Goal: Transaction & Acquisition: Purchase product/service

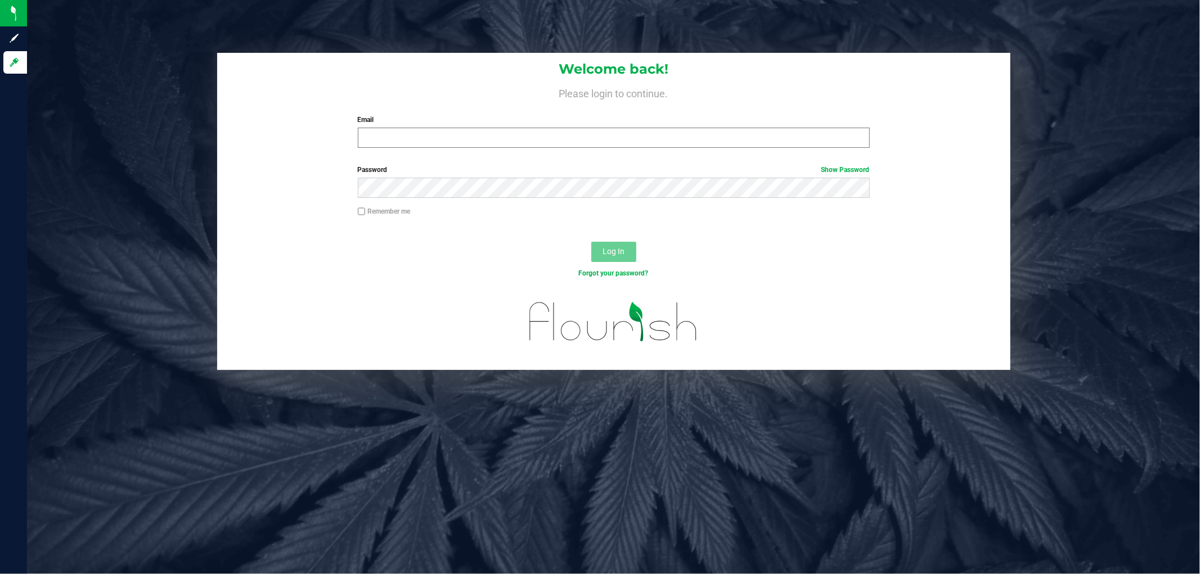
drag, startPoint x: 460, startPoint y: 116, endPoint x: 458, endPoint y: 134, distance: 18.1
click at [460, 121] on label "Email" at bounding box center [614, 120] width 512 height 10
click at [460, 128] on input "Email" at bounding box center [614, 138] width 512 height 20
click at [458, 143] on input "Email" at bounding box center [614, 138] width 512 height 20
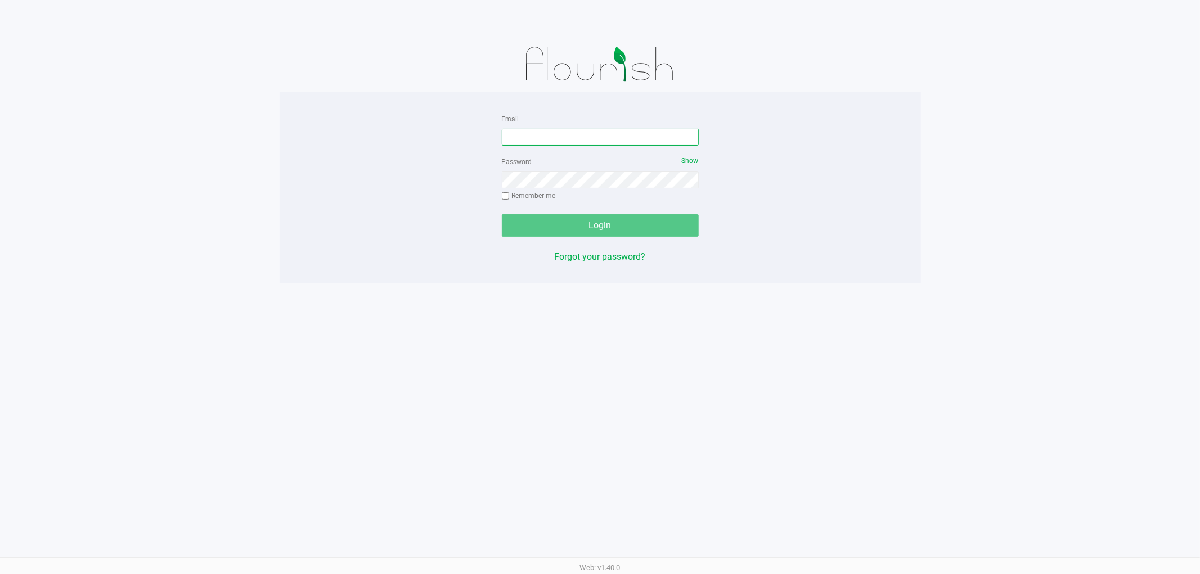
click at [527, 131] on input "Email" at bounding box center [600, 137] width 197 height 17
type input "[EMAIL_ADDRESS][DOMAIN_NAME]"
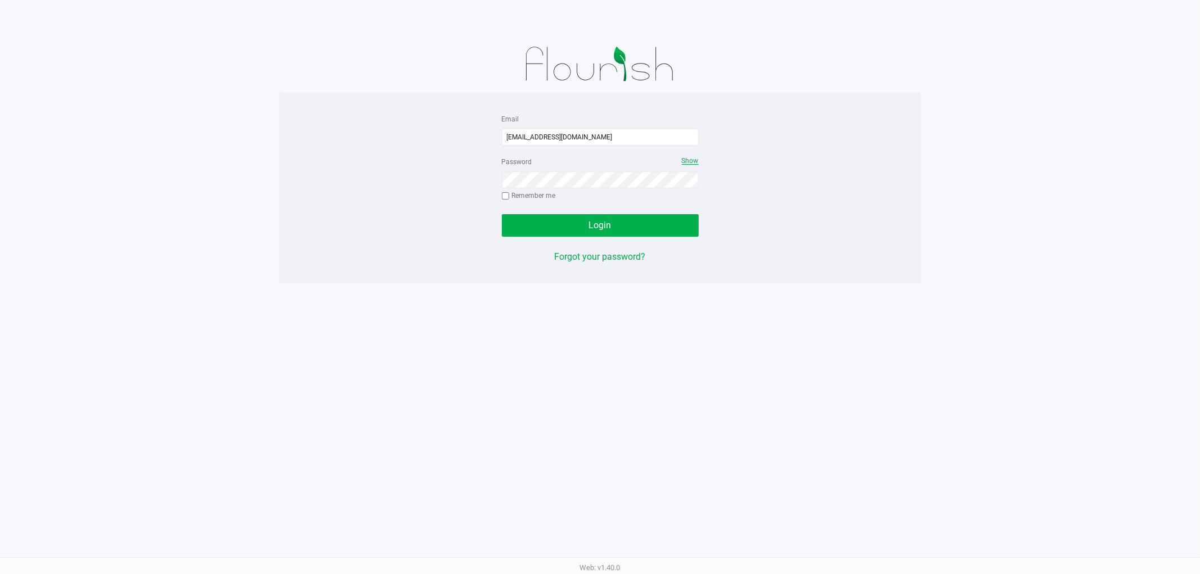
click at [688, 161] on span "Show" at bounding box center [690, 161] width 17 height 8
click at [502, 214] on button "Login" at bounding box center [600, 225] width 197 height 23
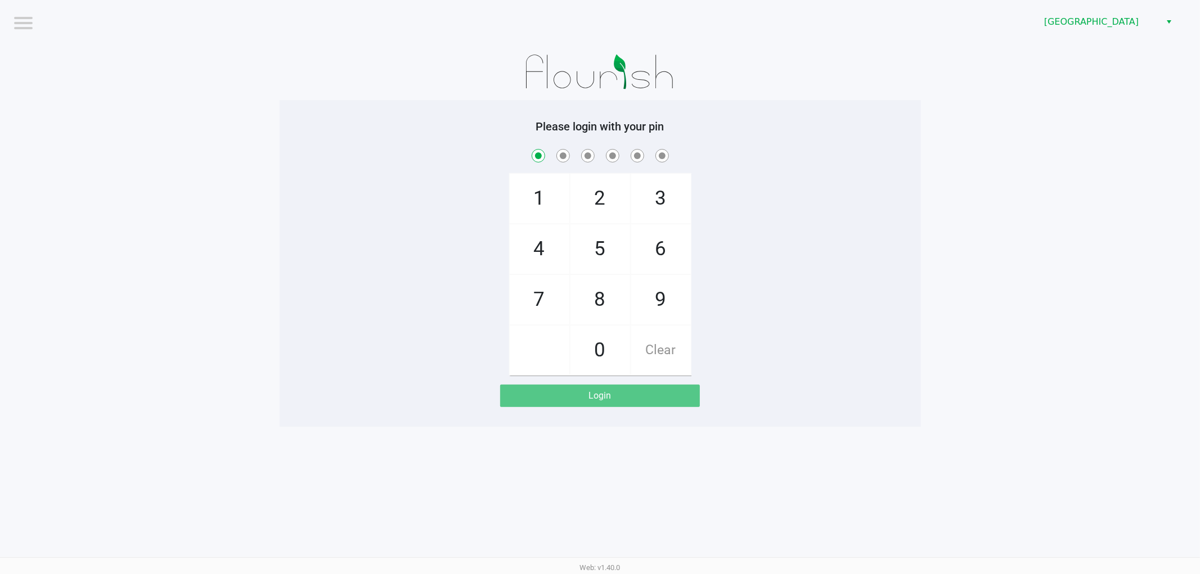
checkbox input "true"
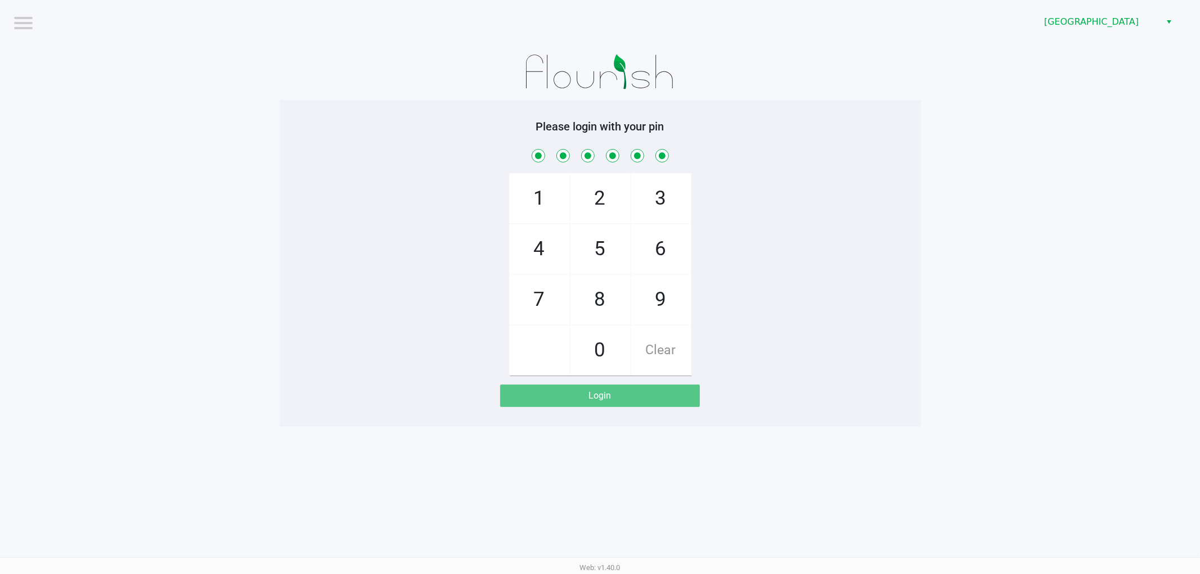
checkbox input "true"
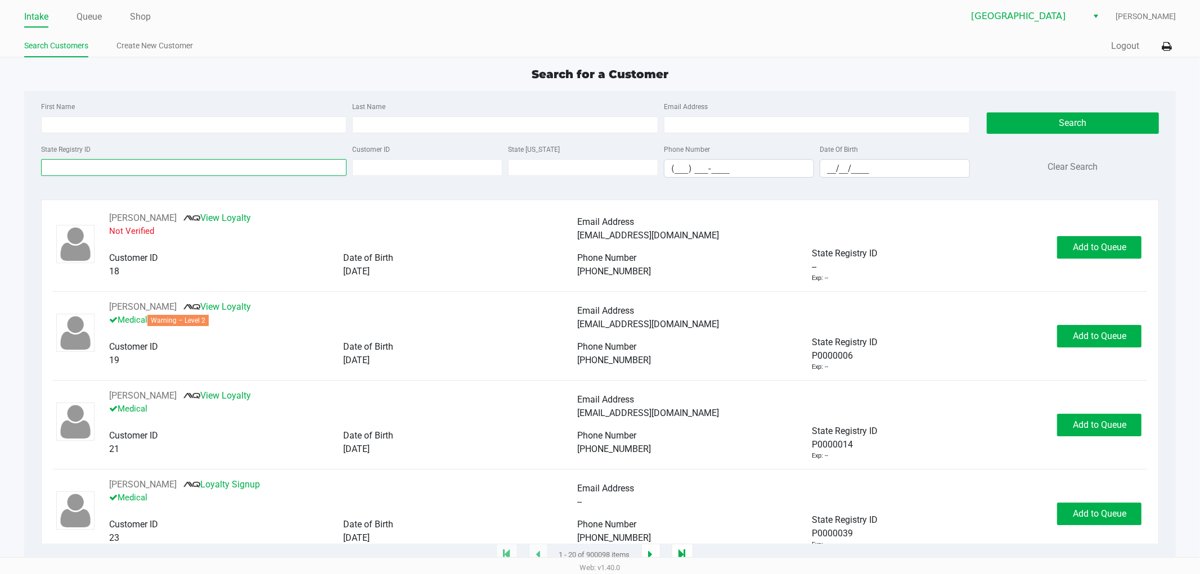
click at [183, 162] on input "State Registry ID" at bounding box center [194, 167] width 306 height 17
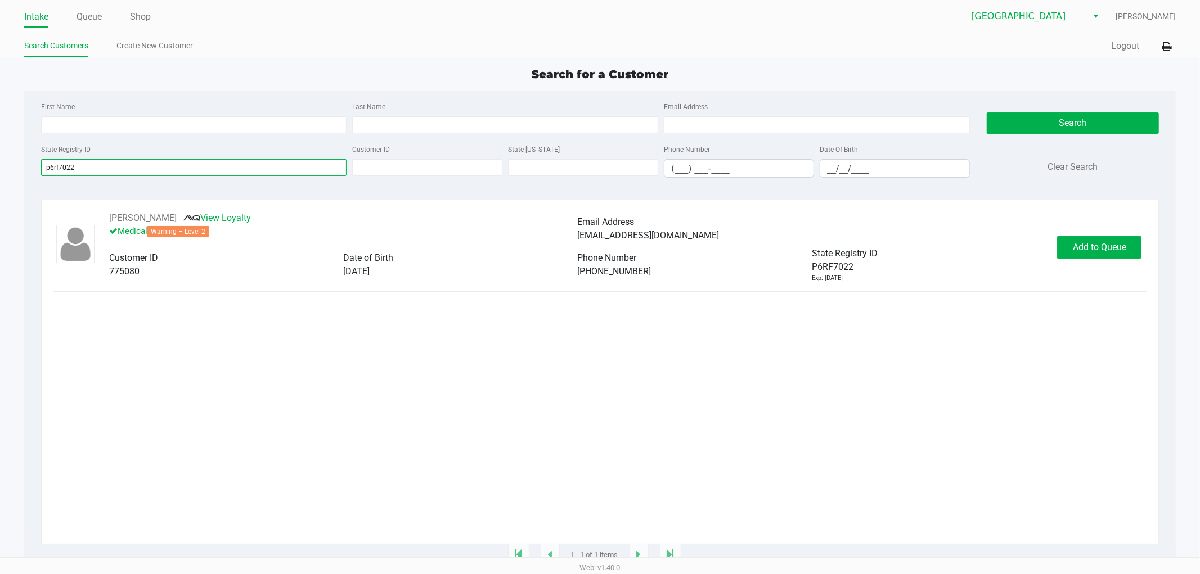
type input "p6rf7022"
click at [1104, 234] on div "[PERSON_NAME] View Loyalty Medical Warning – Level 2 Email Address [EMAIL_ADDRE…" at bounding box center [600, 247] width 1095 height 71
click at [1094, 255] on button "Add to Queue" at bounding box center [1099, 247] width 84 height 23
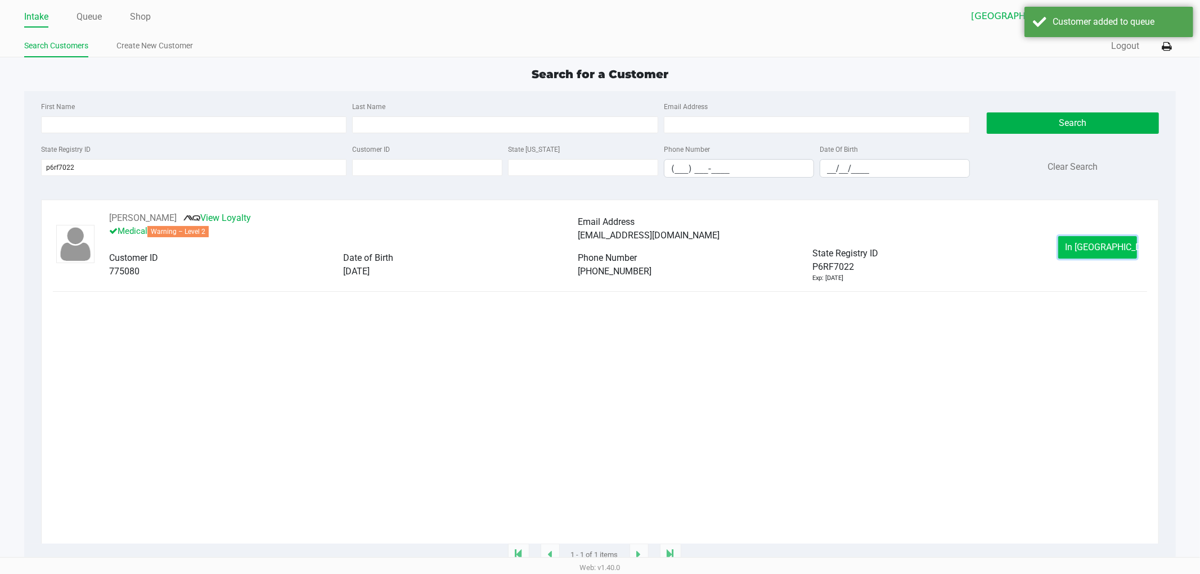
click at [1088, 243] on button "In [GEOGRAPHIC_DATA]" at bounding box center [1097, 247] width 79 height 23
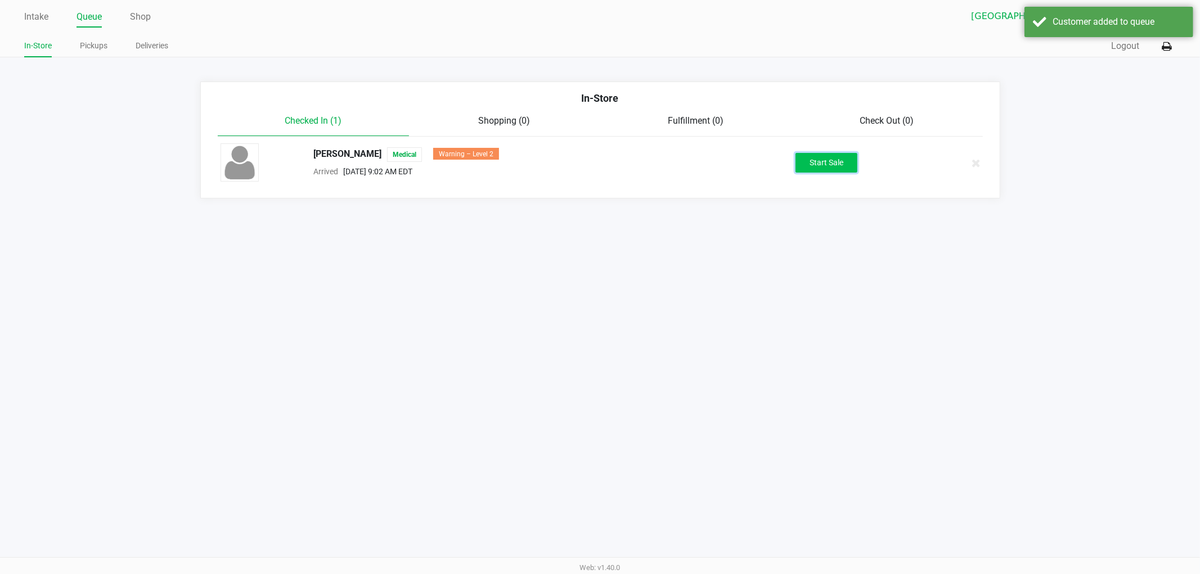
click at [816, 158] on button "Start Sale" at bounding box center [826, 163] width 62 height 20
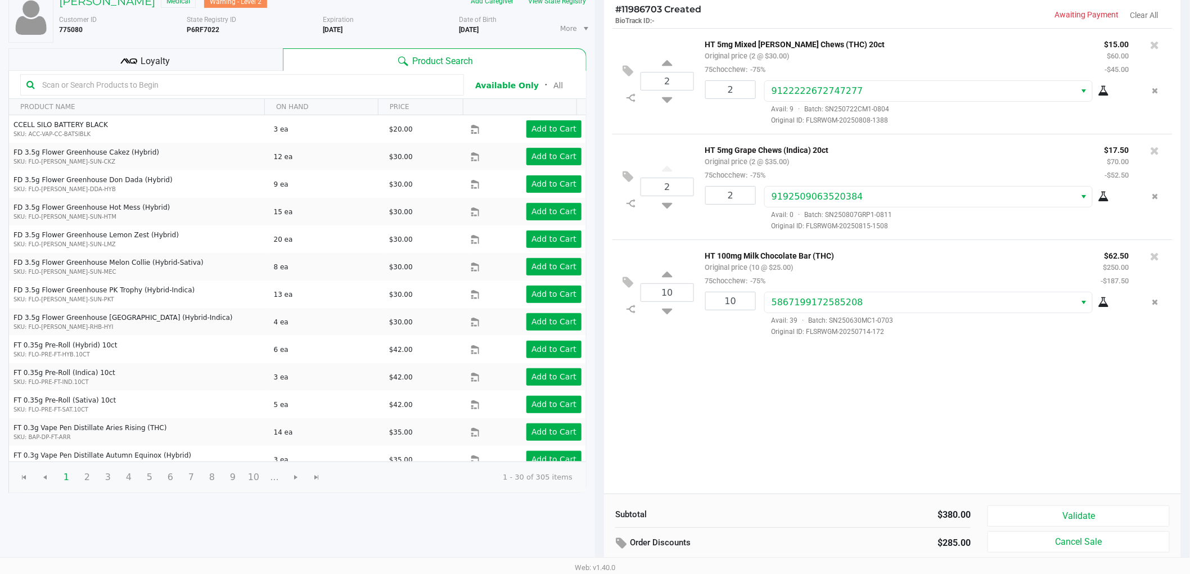
scroll to position [116, 0]
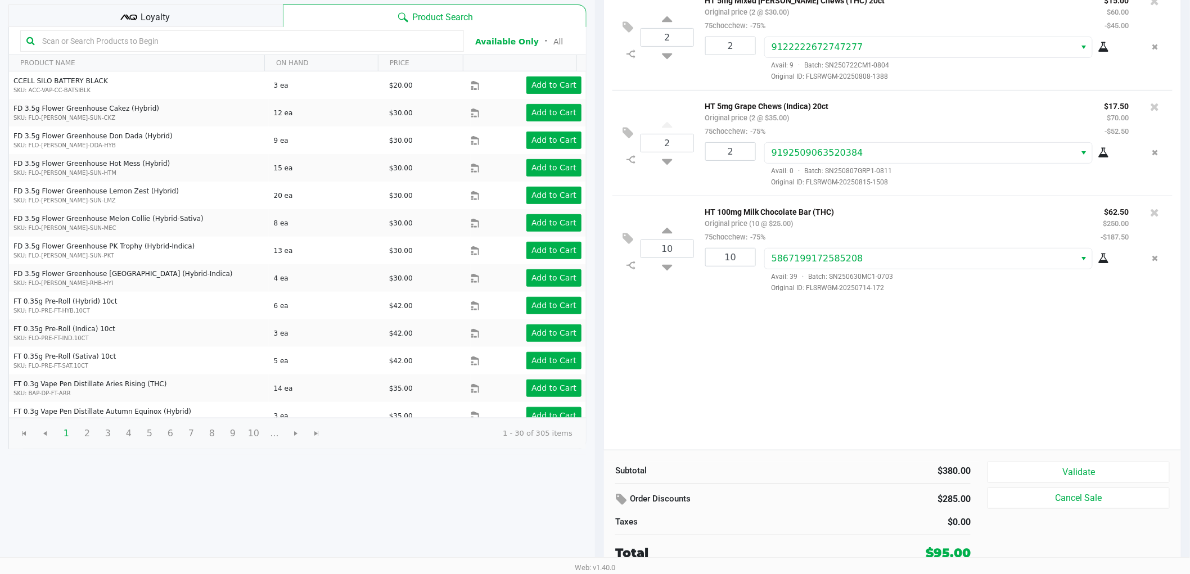
click at [1036, 456] on div "Subtotal $380.00 Order Discounts $285.00 Taxes $0.00 Total $95.00 Validate Canc…" at bounding box center [892, 512] width 577 height 124
click at [1034, 458] on div "Subtotal $380.00 Order Discounts $285.00 Taxes $0.00 Total $95.00 Validate Canc…" at bounding box center [892, 512] width 577 height 124
drag, startPoint x: 1034, startPoint y: 460, endPoint x: 1041, endPoint y: 470, distance: 12.6
click at [1034, 464] on div "Subtotal $380.00 Order Discounts $285.00 Taxes $0.00 Total $95.00 Validate Canc…" at bounding box center [892, 512] width 577 height 124
click at [1041, 470] on button "Validate" at bounding box center [1079, 472] width 182 height 21
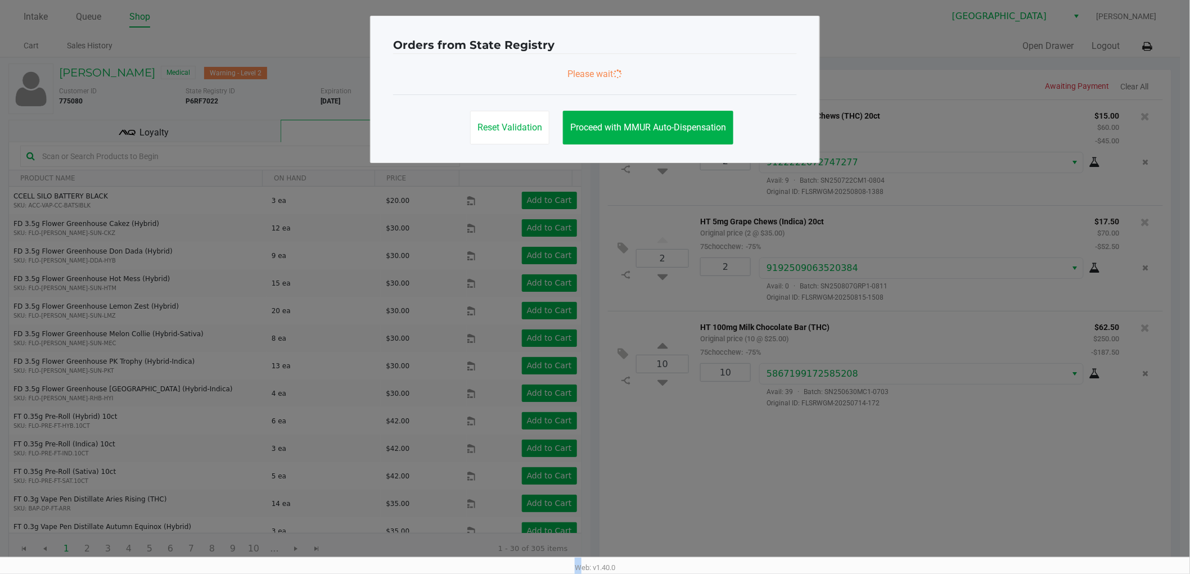
scroll to position [0, 0]
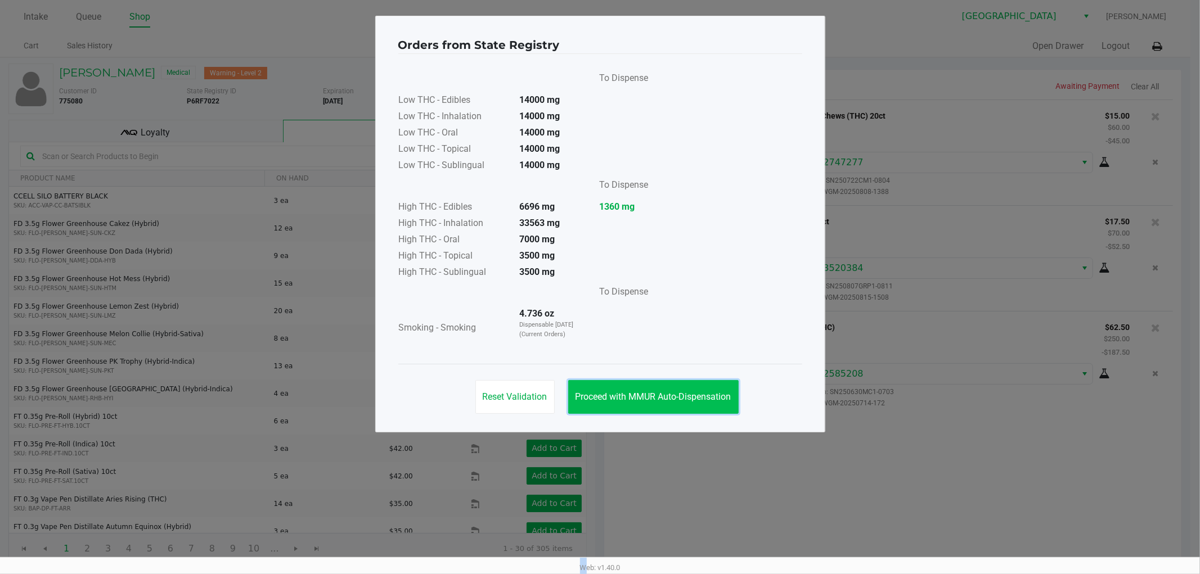
click at [671, 408] on button "Proceed with MMUR Auto-Dispensation" at bounding box center [653, 397] width 170 height 34
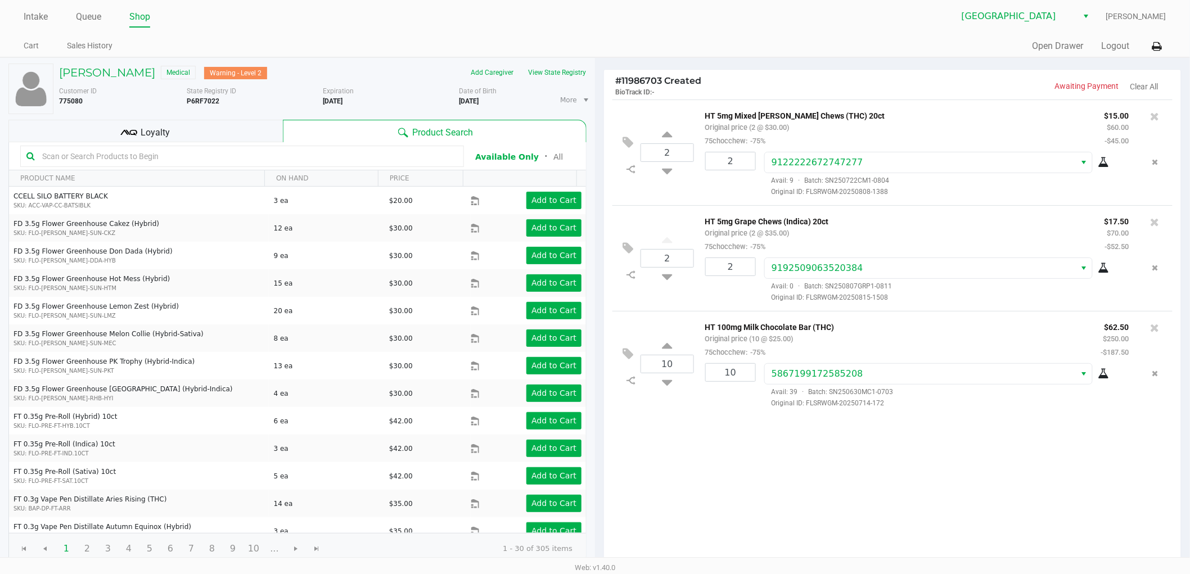
click at [163, 135] on span "Loyalty" at bounding box center [155, 133] width 29 height 14
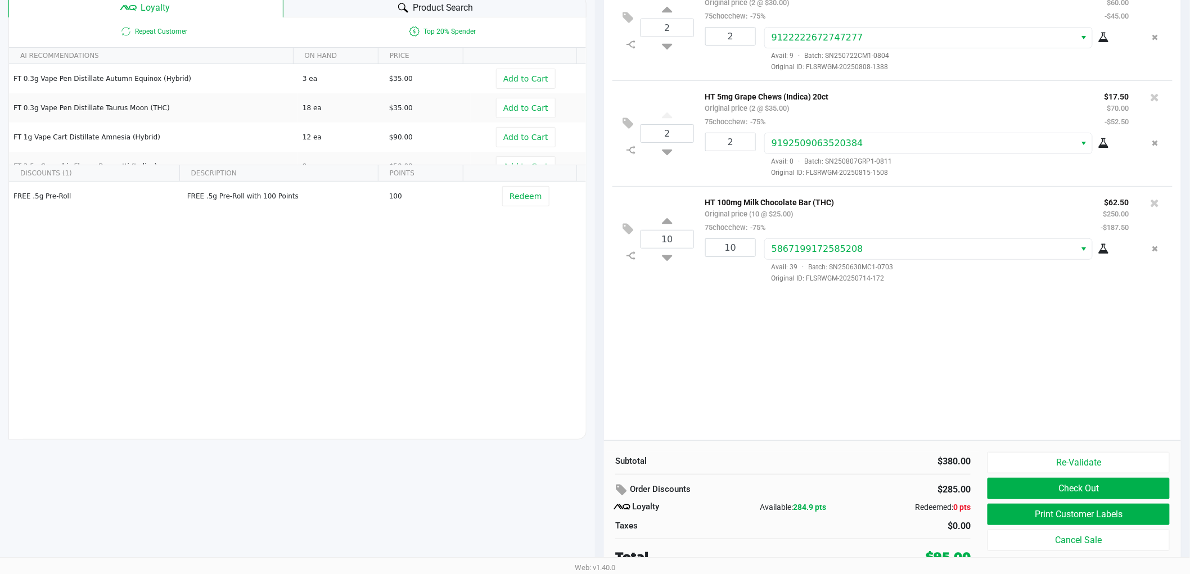
scroll to position [129, 0]
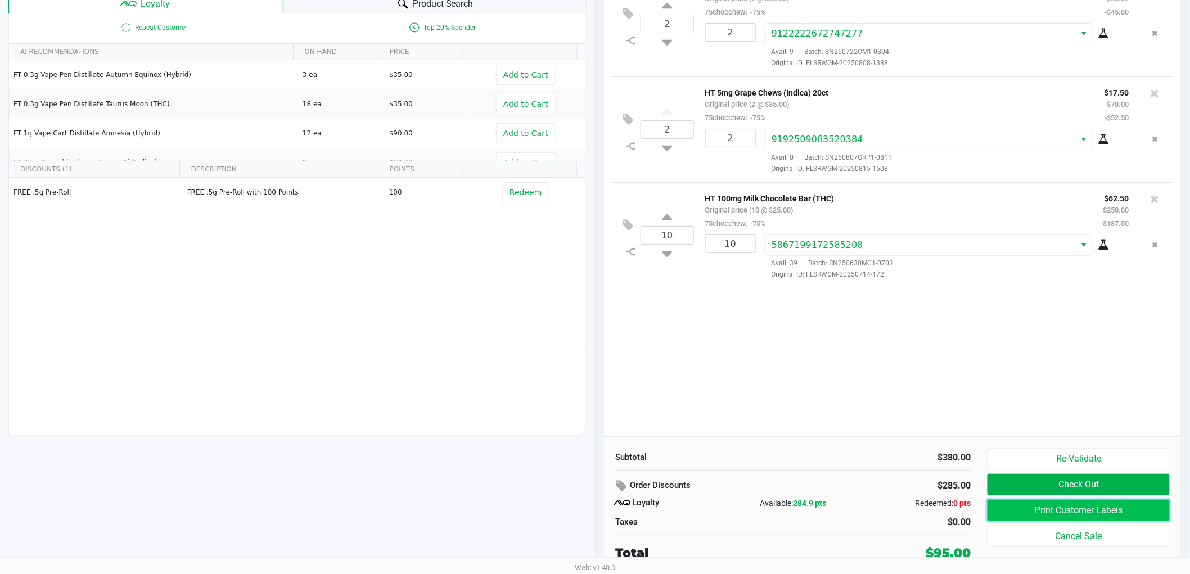
click at [1068, 520] on button "Print Customer Labels" at bounding box center [1079, 510] width 182 height 21
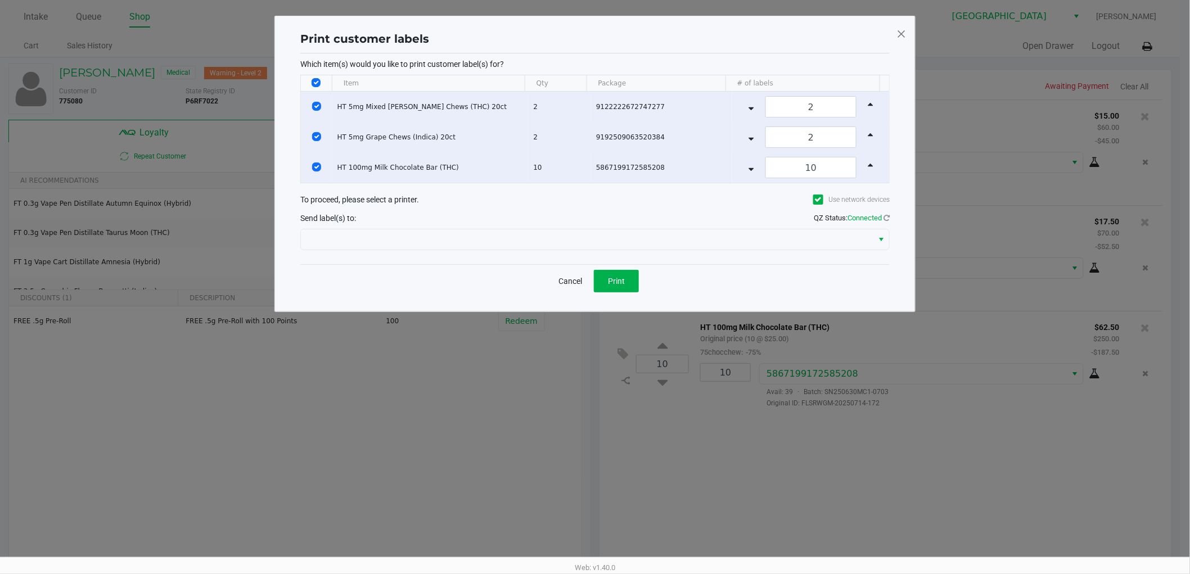
scroll to position [0, 0]
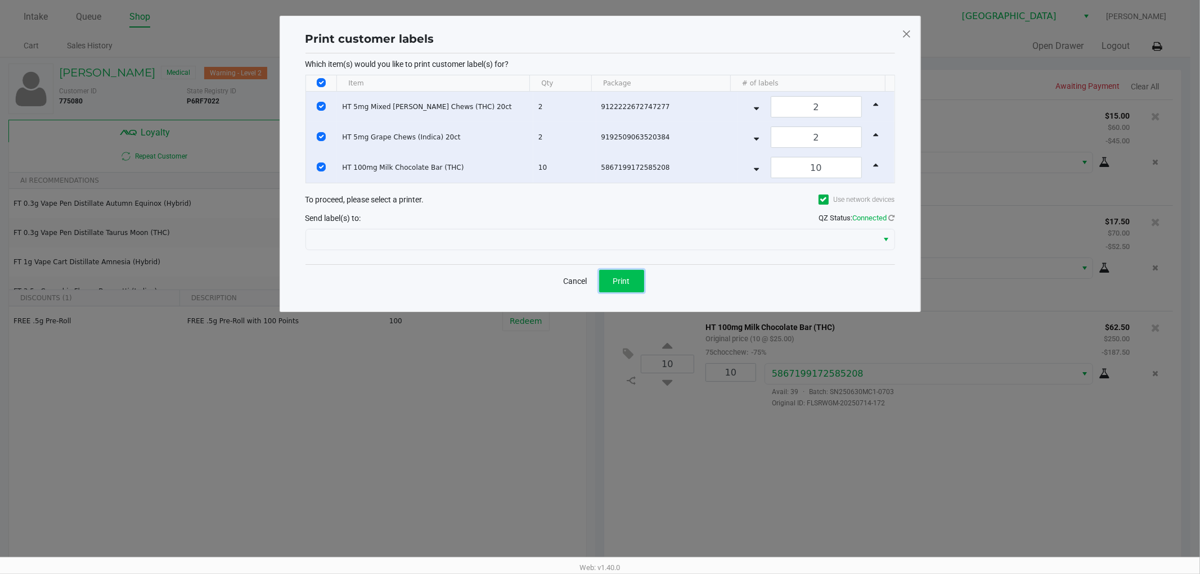
click at [638, 285] on button "Print" at bounding box center [621, 281] width 45 height 23
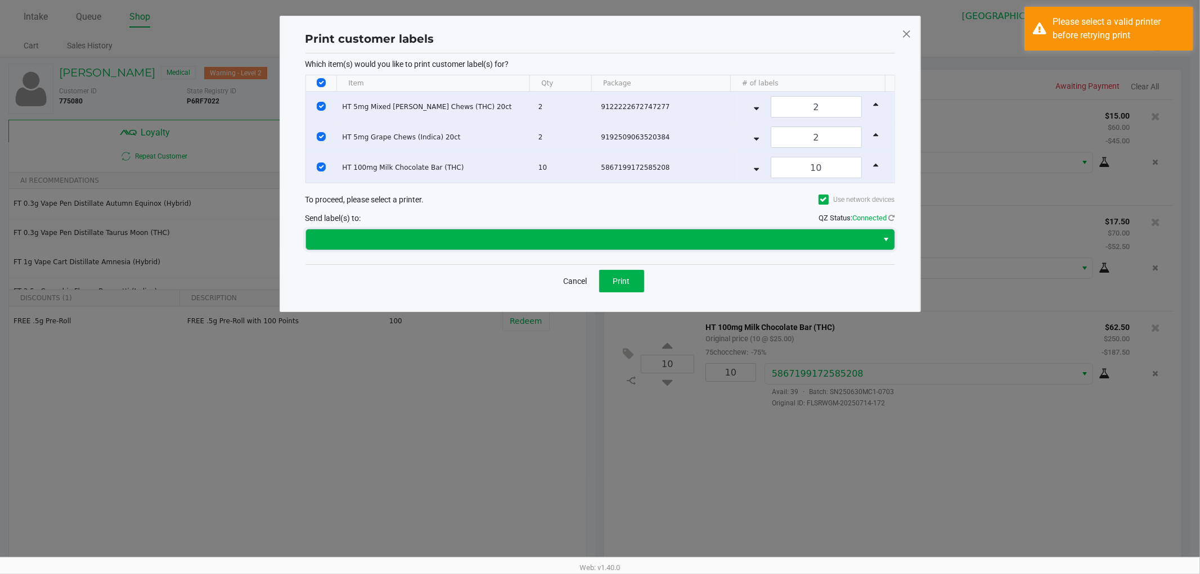
click at [611, 248] on span at bounding box center [592, 240] width 572 height 20
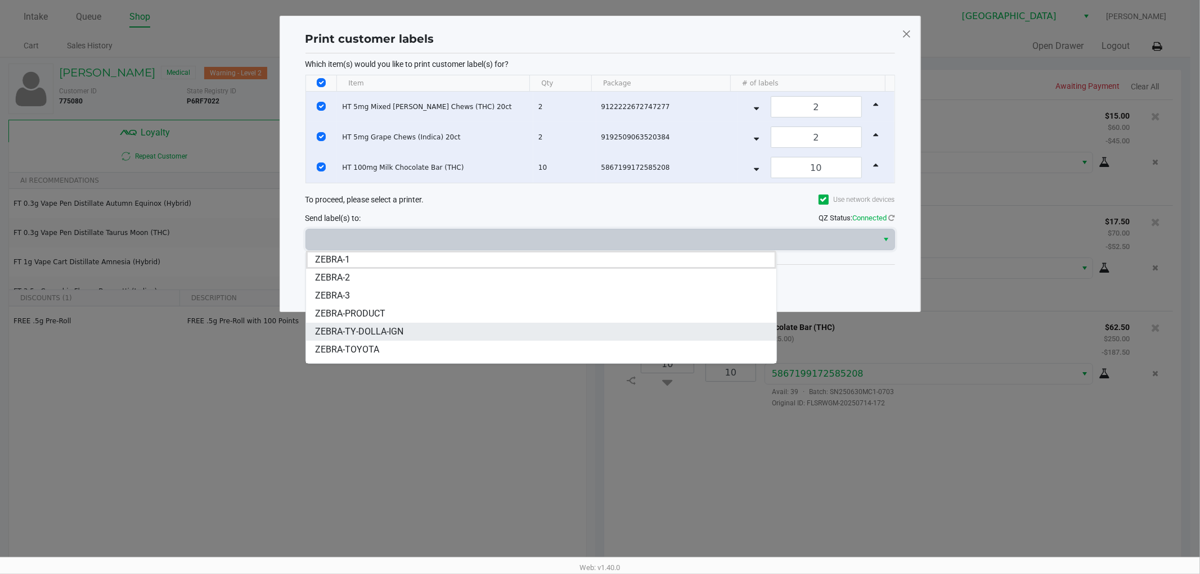
click at [370, 335] on span "ZEBRA-TY-DOLLA-IGN" at bounding box center [359, 332] width 88 height 14
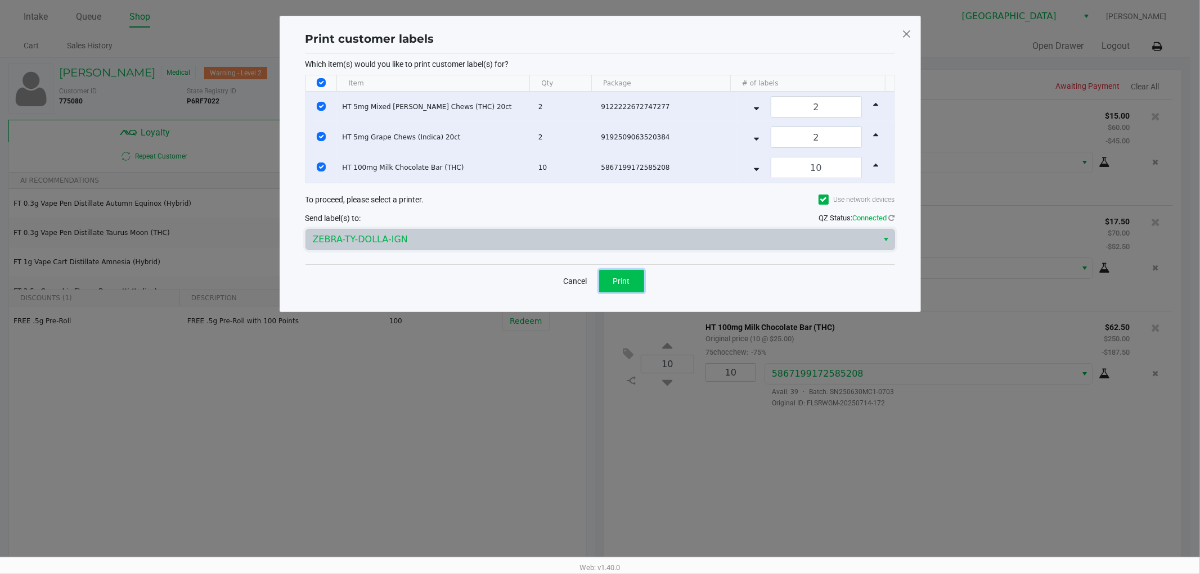
click at [619, 282] on span "Print" at bounding box center [621, 281] width 17 height 9
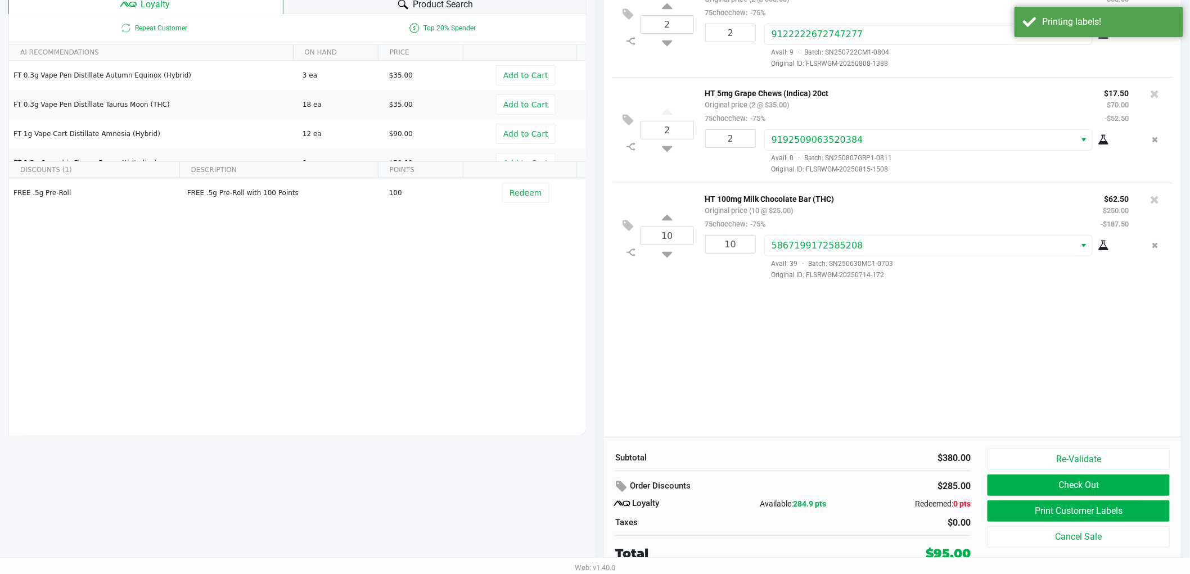
scroll to position [129, 0]
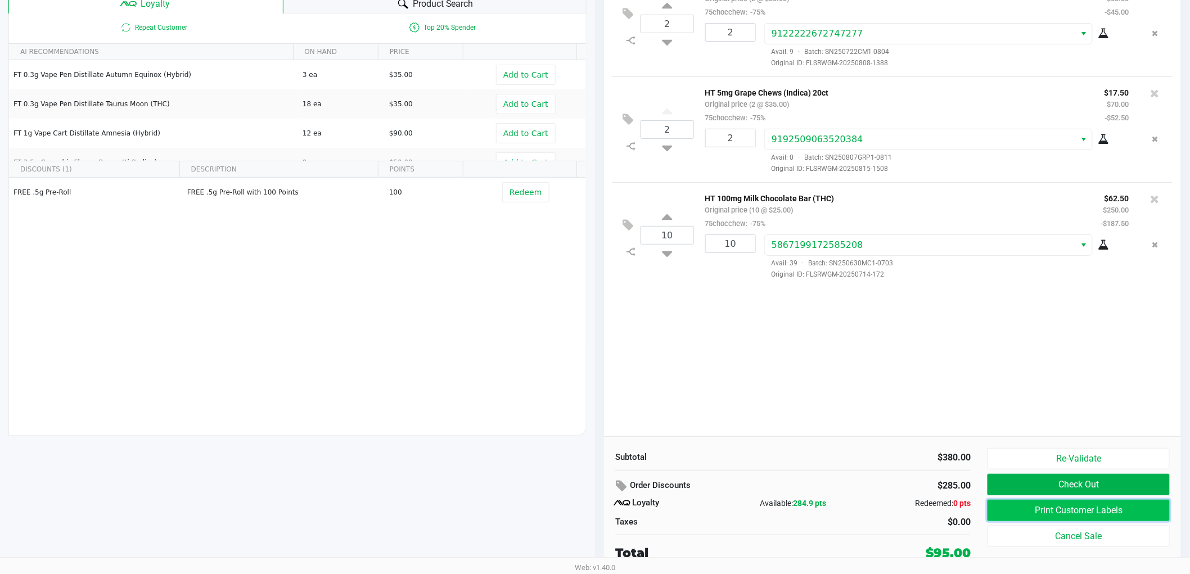
click at [1135, 509] on button "Print Customer Labels" at bounding box center [1079, 510] width 182 height 21
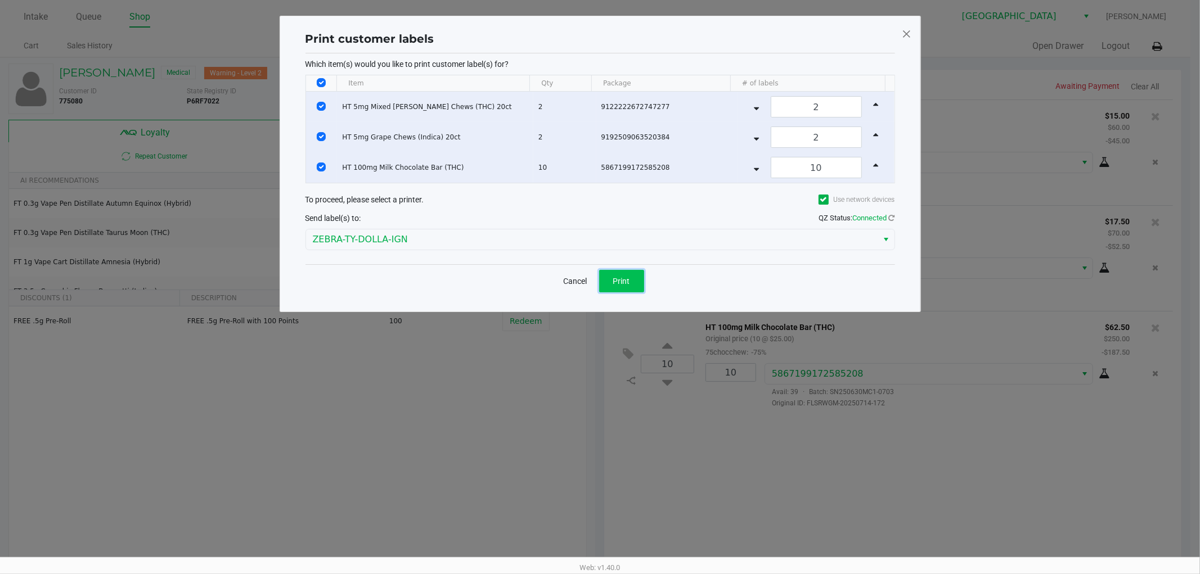
click at [623, 274] on button "Print" at bounding box center [621, 281] width 45 height 23
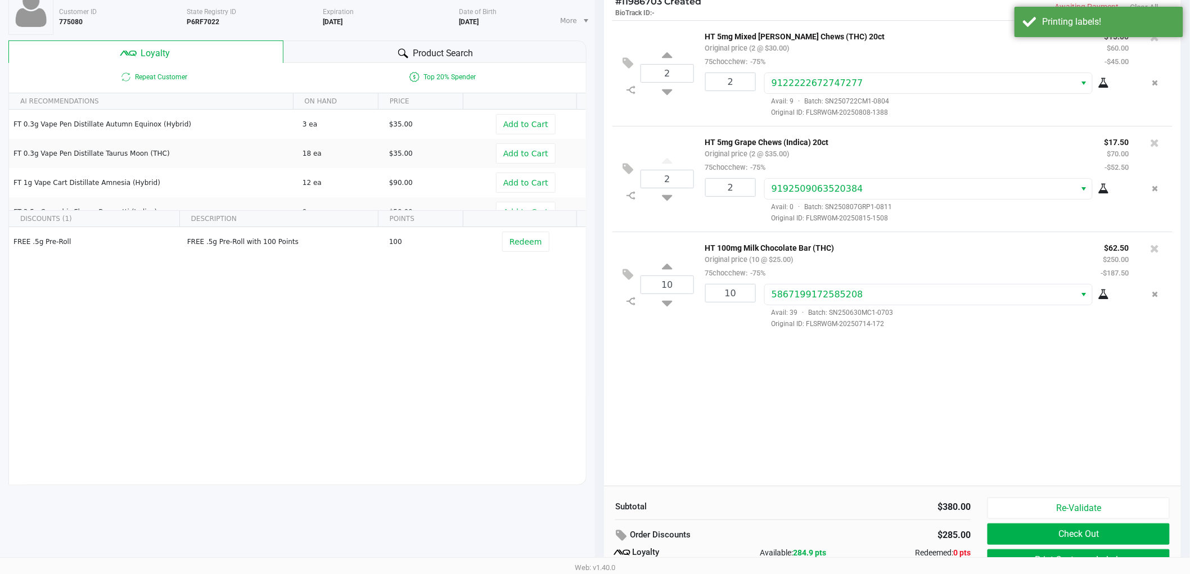
scroll to position [129, 0]
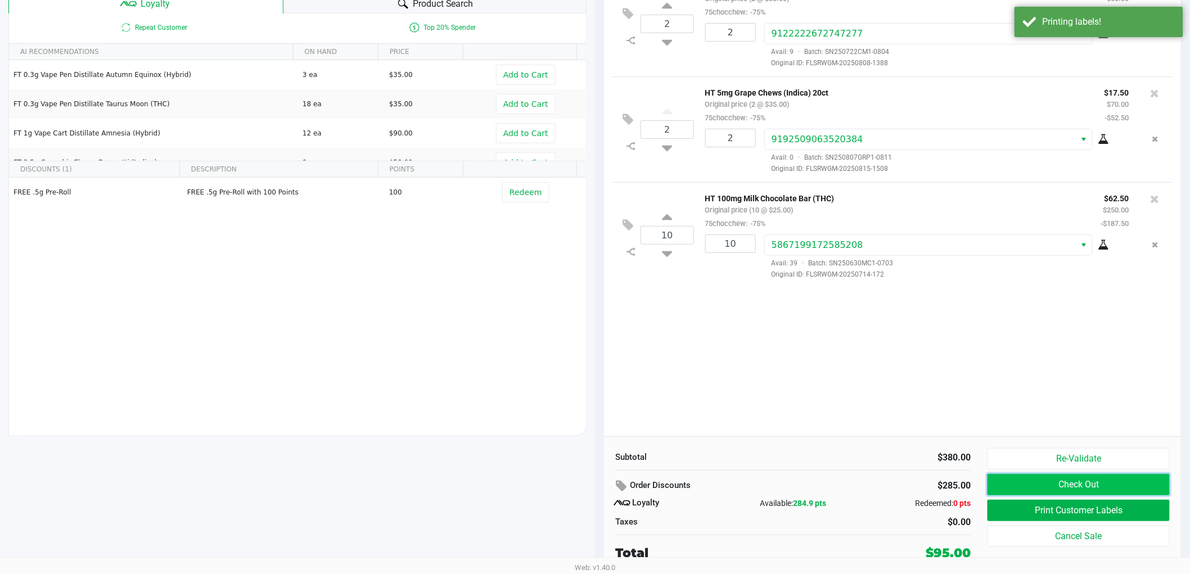
click at [1049, 484] on button "Check Out" at bounding box center [1079, 484] width 182 height 21
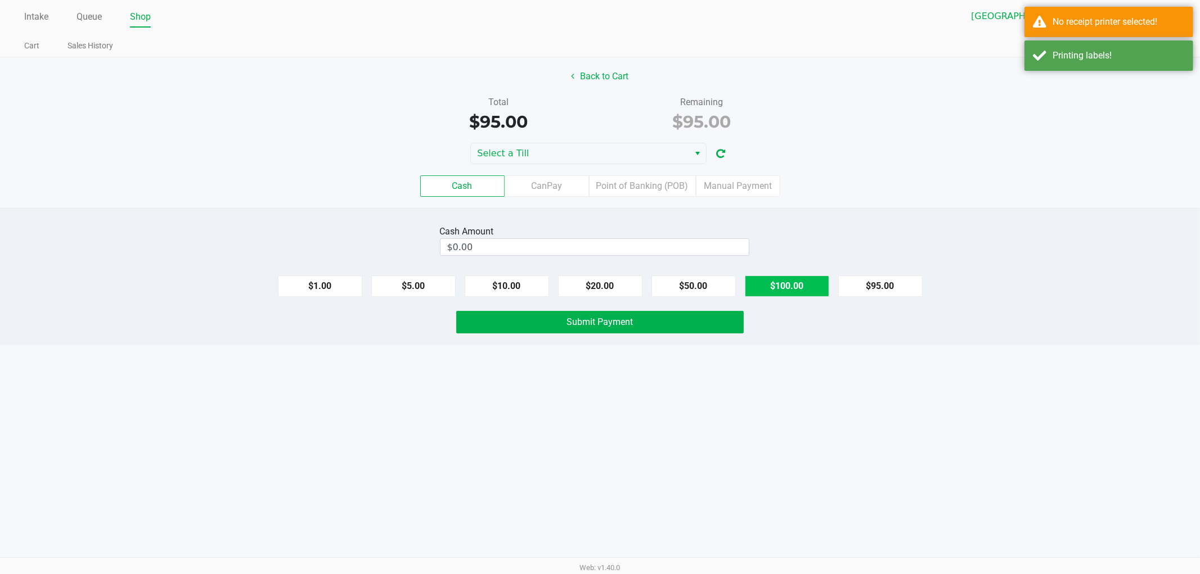
click at [772, 287] on button "$100.00" at bounding box center [787, 286] width 84 height 21
type input "$100.00"
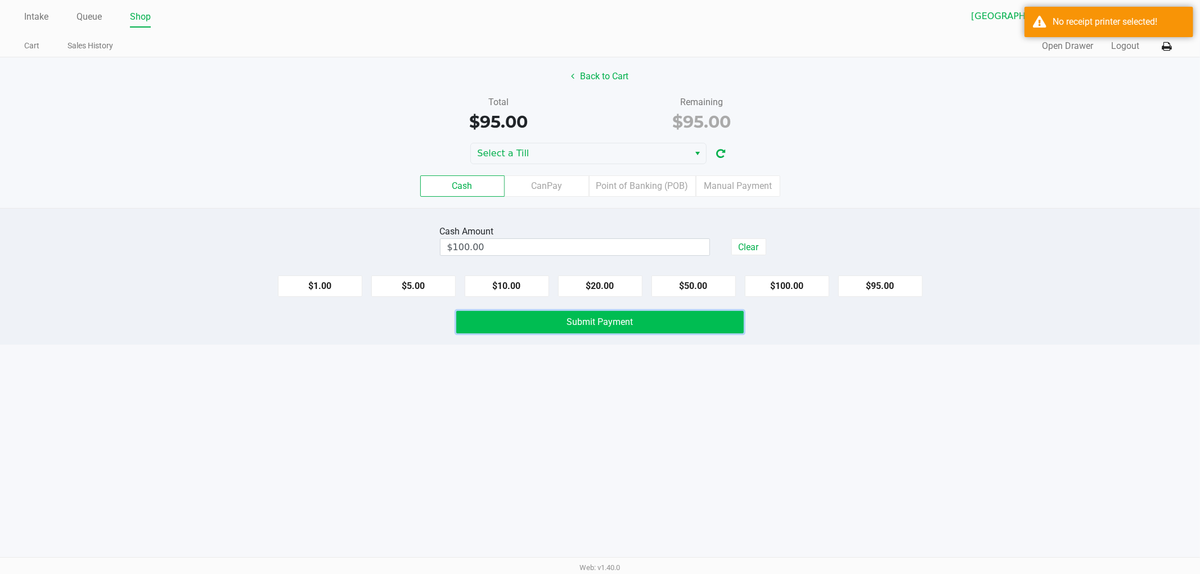
click at [565, 321] on button "Submit Payment" at bounding box center [599, 322] width 287 height 23
click at [557, 320] on button "Submit Payment" at bounding box center [599, 322] width 287 height 23
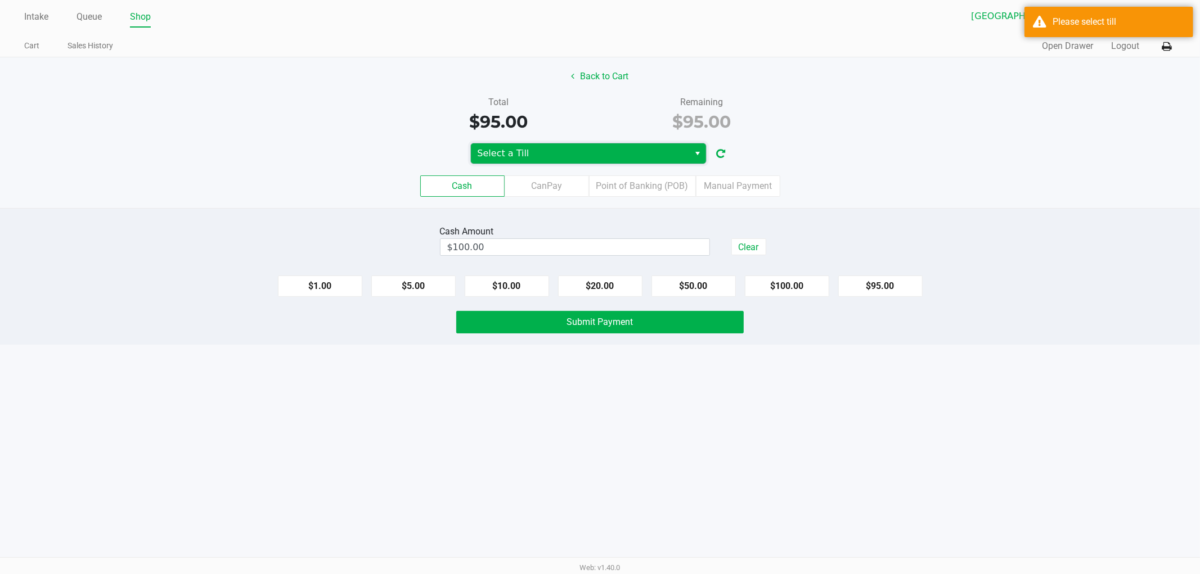
click at [597, 145] on span "Select a Till" at bounding box center [580, 153] width 219 height 20
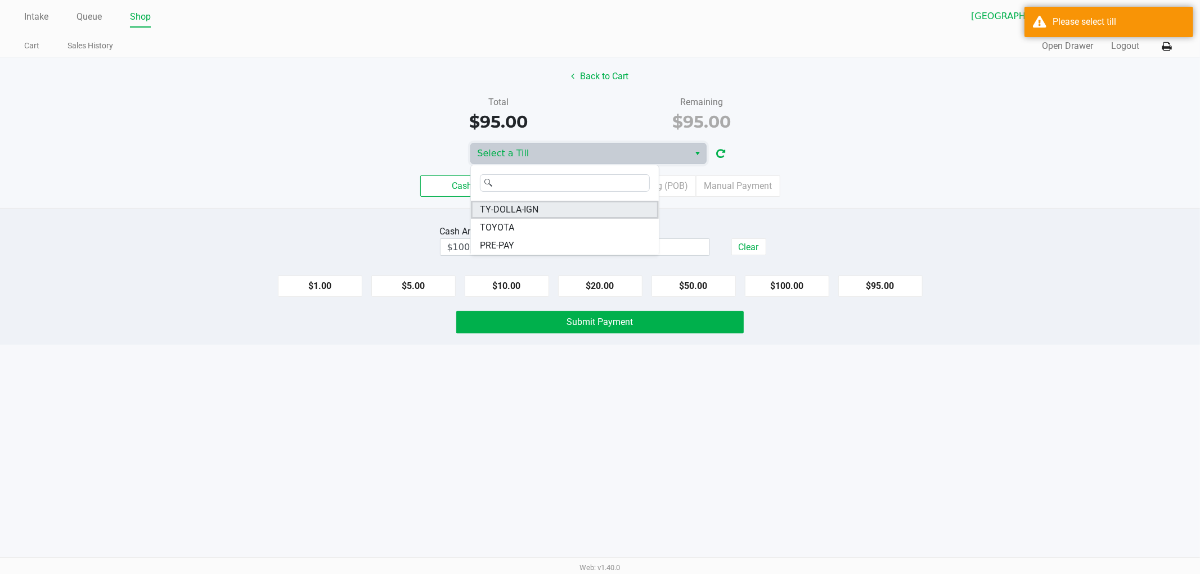
click at [556, 206] on li "TY-DOLLA-IGN" at bounding box center [565, 210] width 188 height 18
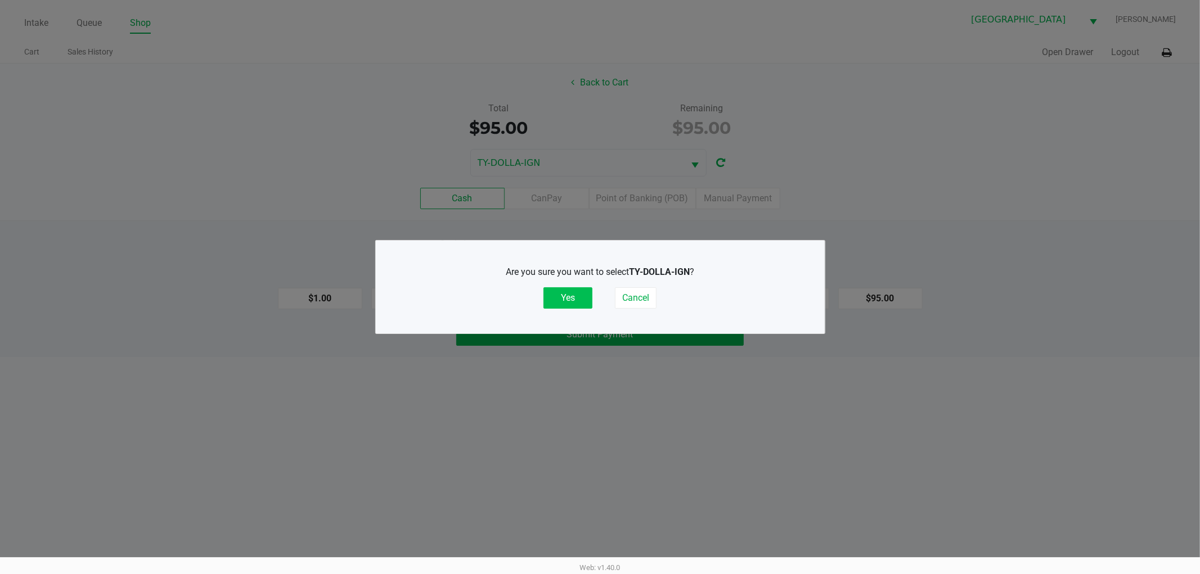
click at [577, 296] on button "Yes" at bounding box center [567, 297] width 49 height 21
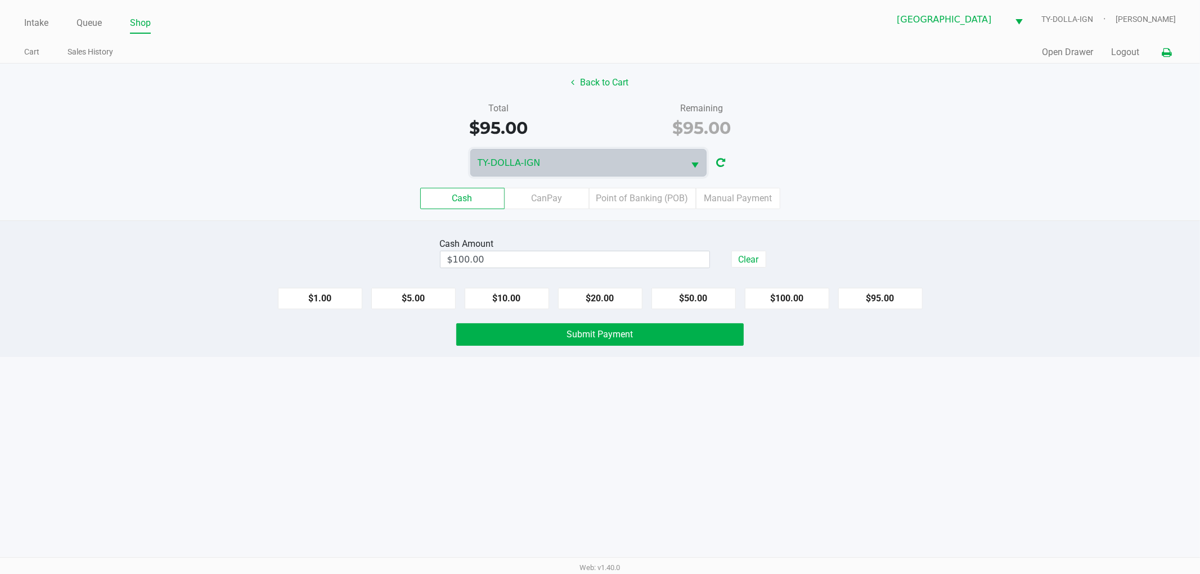
click at [1158, 47] on button at bounding box center [1166, 52] width 19 height 21
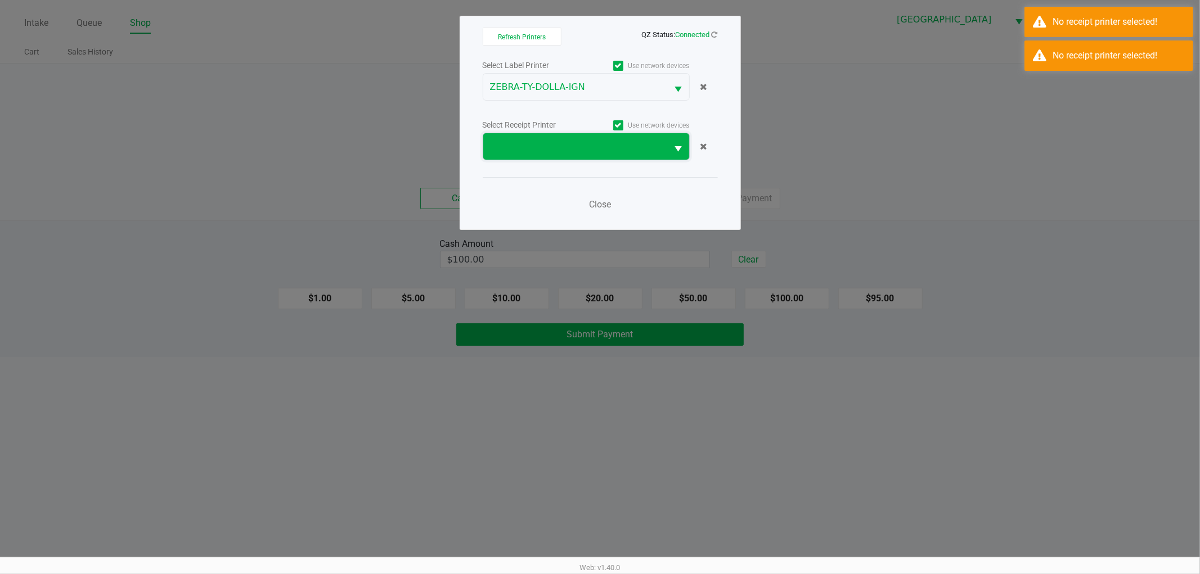
click at [595, 154] on span at bounding box center [575, 146] width 185 height 26
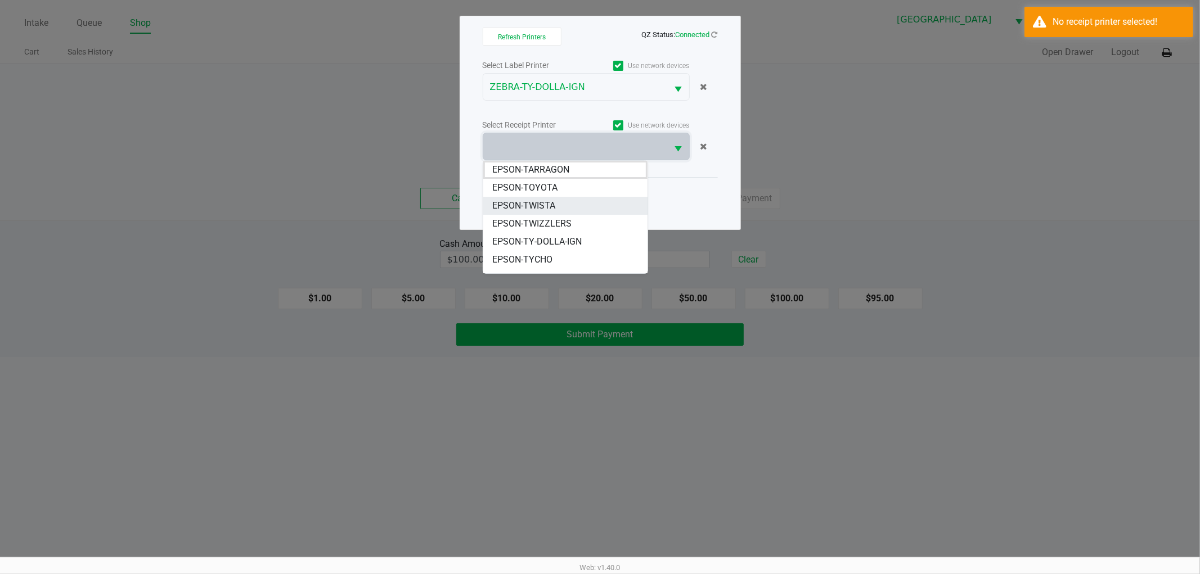
scroll to position [31, 0]
click at [537, 226] on span "EPSON-TYCHO" at bounding box center [522, 229] width 60 height 14
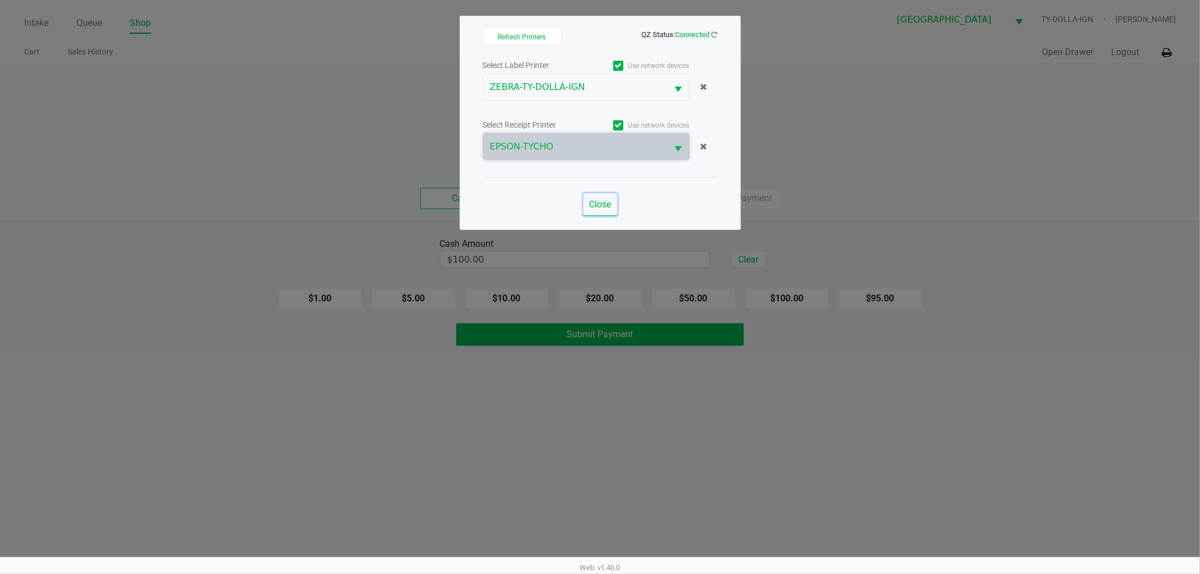
click at [594, 206] on span "Close" at bounding box center [600, 204] width 22 height 11
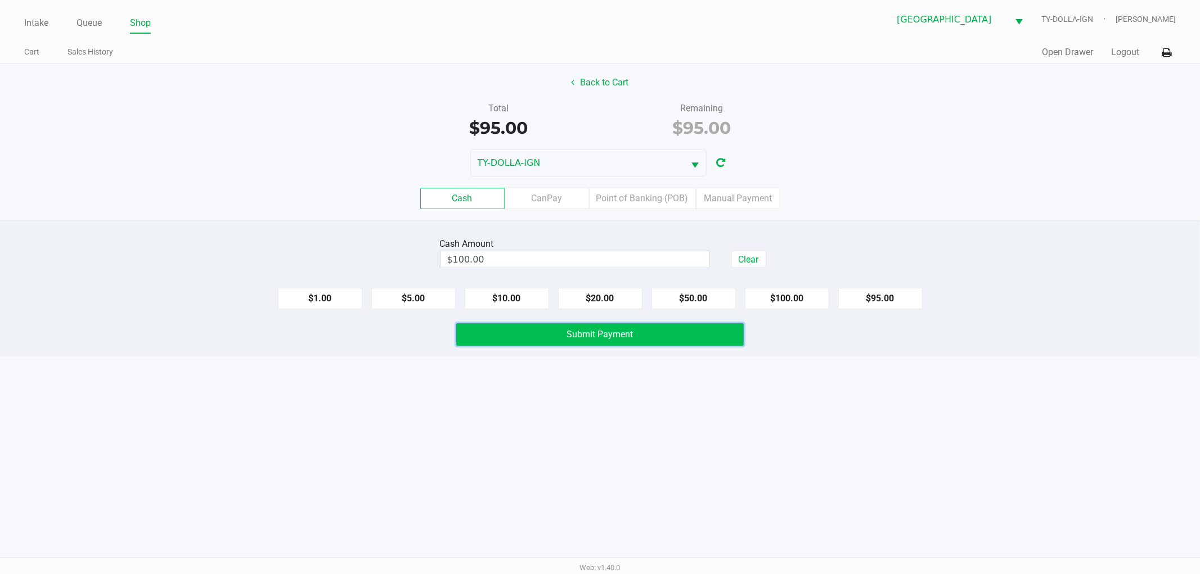
click at [612, 334] on span "Submit Payment" at bounding box center [600, 334] width 66 height 11
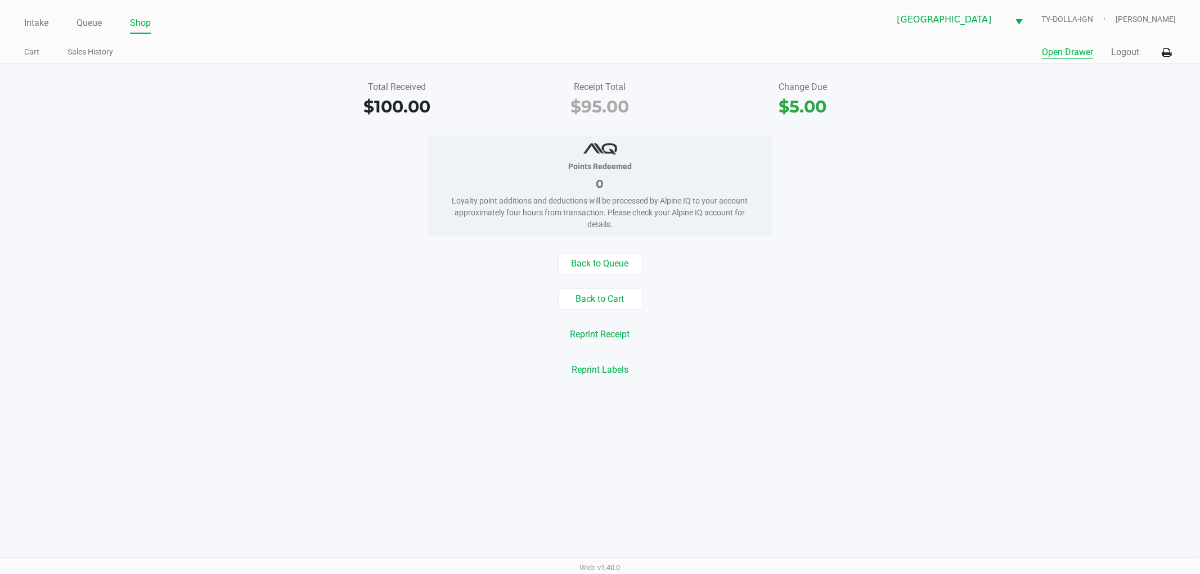
click at [1075, 55] on button "Open Drawer" at bounding box center [1067, 53] width 51 height 14
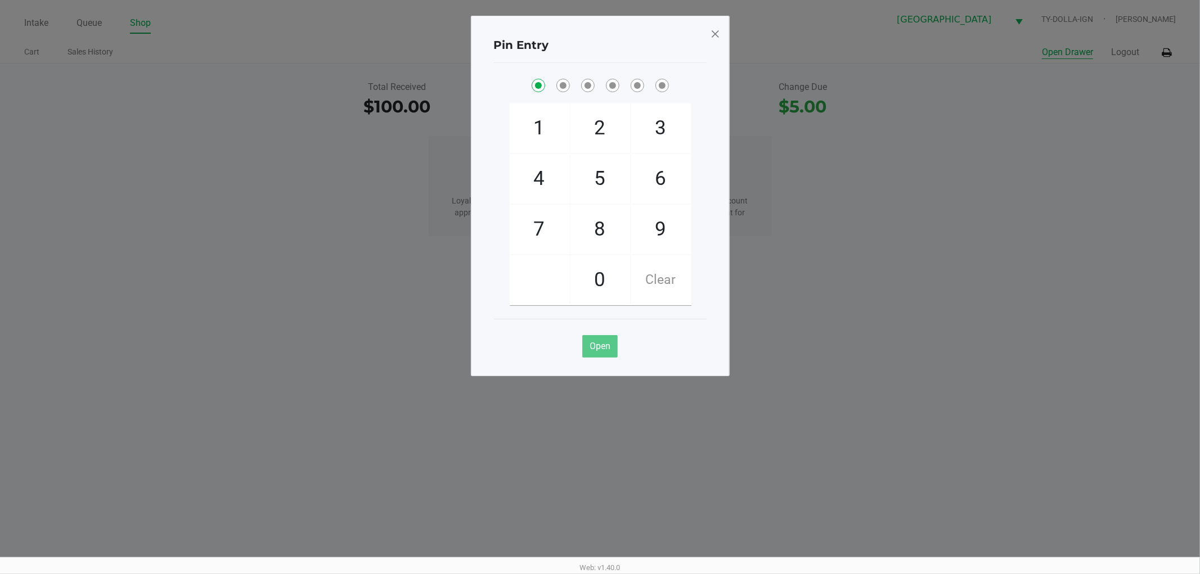
checkbox input "true"
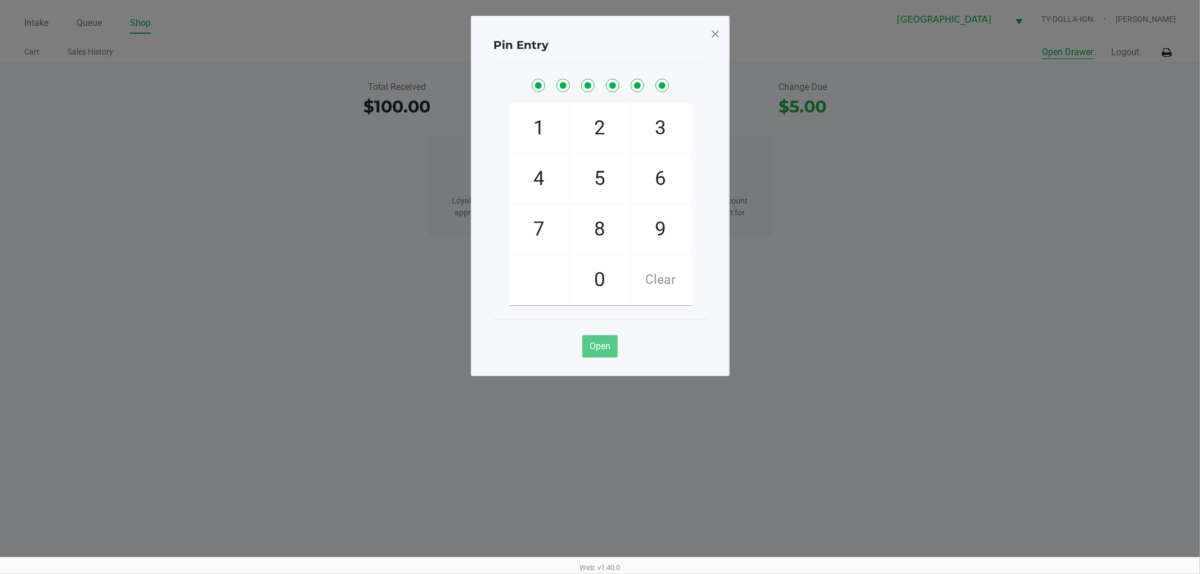
checkbox input "true"
click at [713, 32] on span at bounding box center [715, 34] width 10 height 18
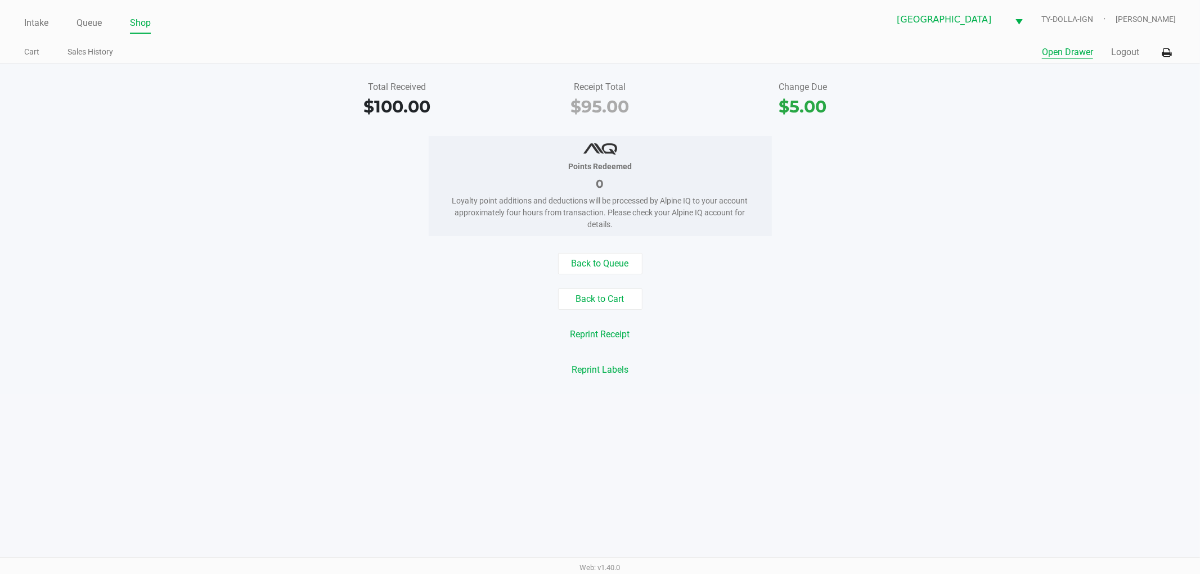
click at [1042, 46] on button "Open Drawer" at bounding box center [1067, 53] width 51 height 14
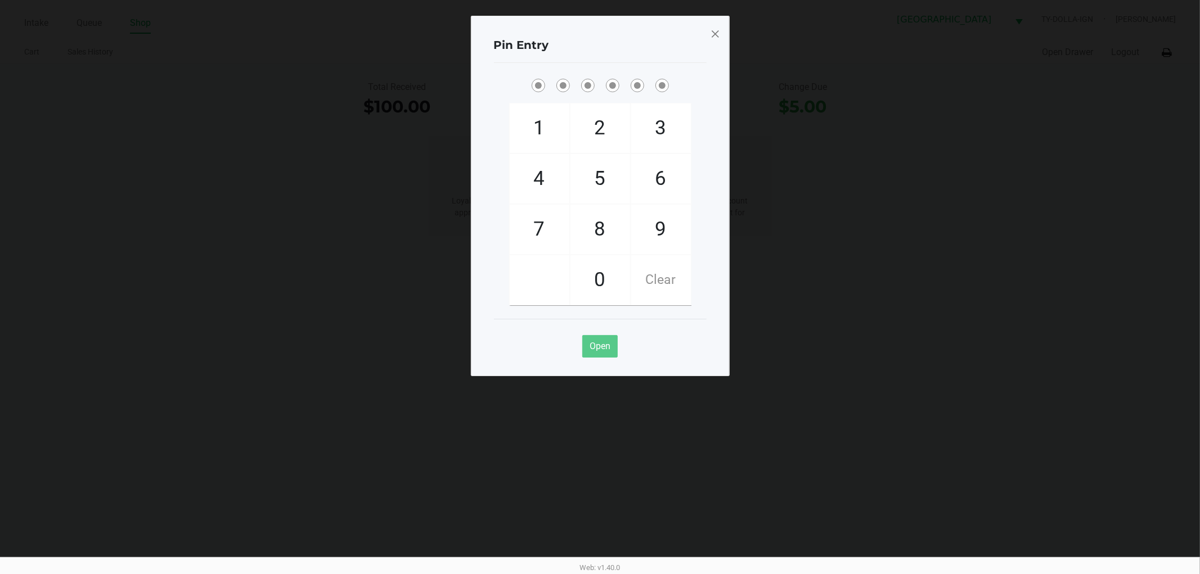
click at [713, 27] on span at bounding box center [715, 34] width 10 height 18
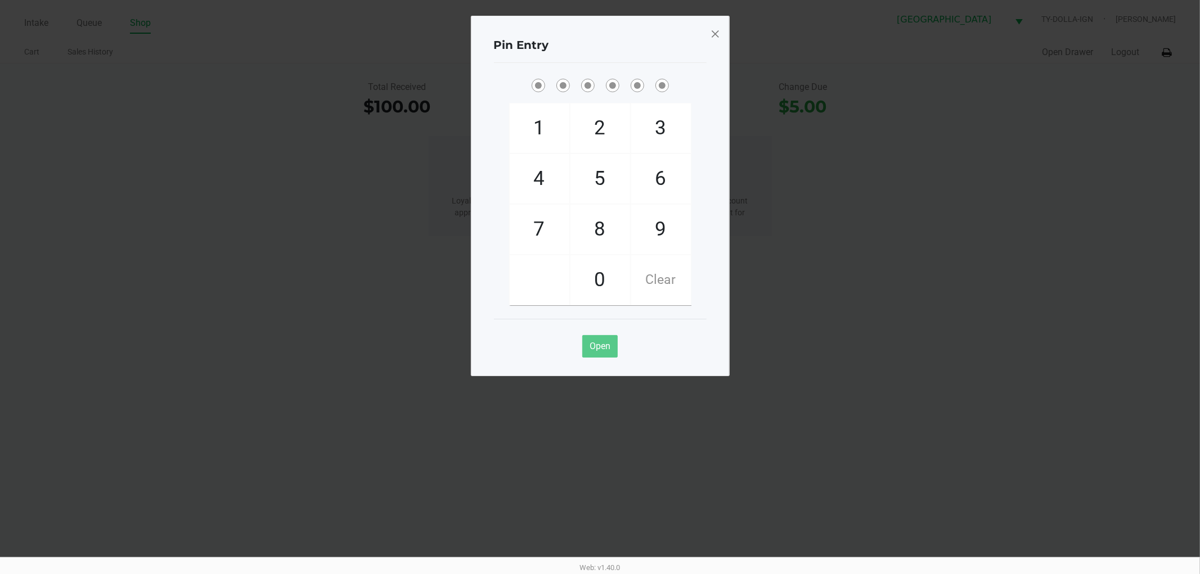
drag, startPoint x: 725, startPoint y: 12, endPoint x: 708, endPoint y: 29, distance: 24.3
click at [721, 15] on ngb-modal-window "Pin Entry 1 4 7 2 5 8 0 3 6 9 Clear Open" at bounding box center [600, 287] width 1200 height 574
click at [708, 29] on div "Pin Entry 1 4 7 2 5 8 0 3 6 9 Clear Open" at bounding box center [600, 196] width 259 height 361
click at [709, 26] on div "Pin Entry 1 4 7 2 5 8 0 3 6 9 Clear Open" at bounding box center [600, 196] width 259 height 361
click at [711, 32] on span at bounding box center [715, 34] width 10 height 18
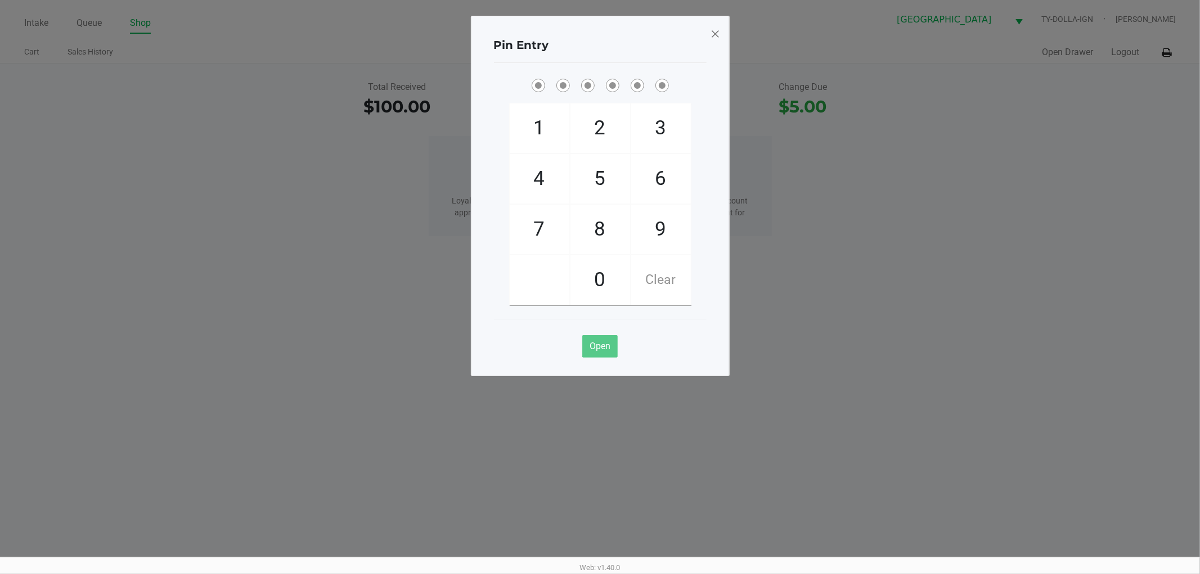
click at [714, 26] on span at bounding box center [715, 34] width 10 height 18
